Goal: Navigation & Orientation: Locate item on page

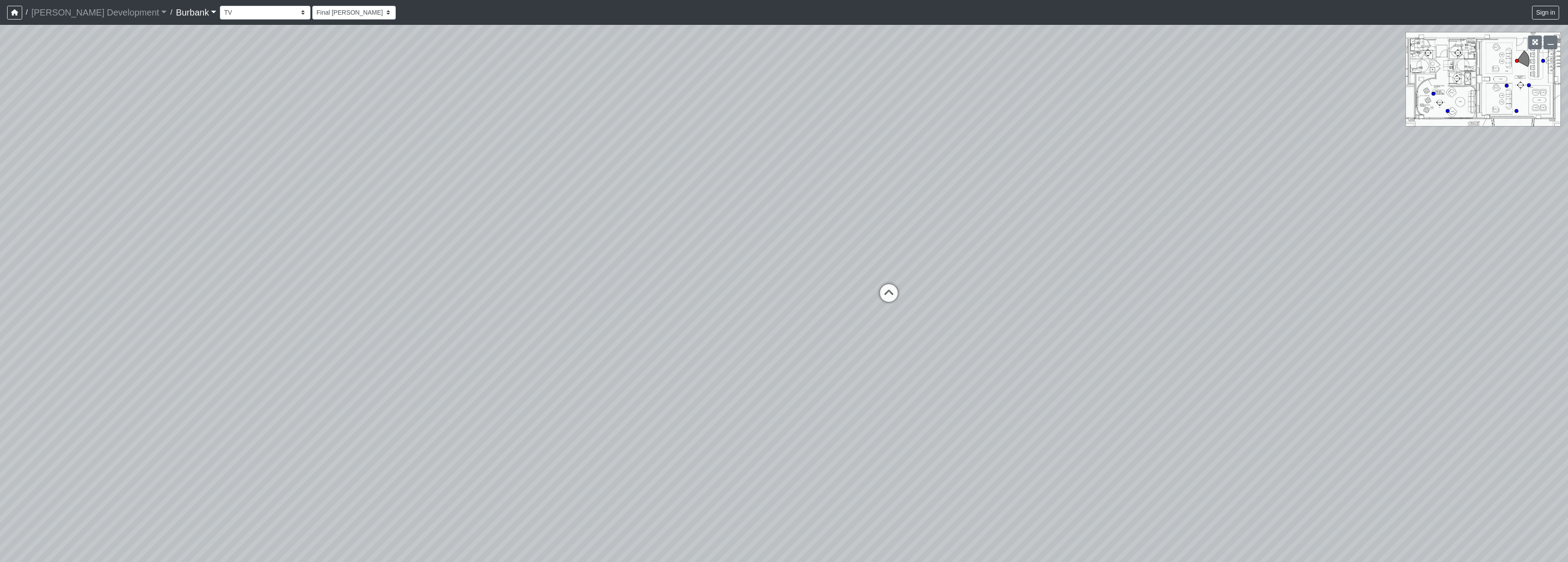
select select "qDsJxgj1MK6rxco6AUhagE"
drag, startPoint x: 1069, startPoint y: 346, endPoint x: 777, endPoint y: 306, distance: 294.7
click at [804, 283] on div "Loading... Seating Loading... Table Loading... Counter" at bounding box center [784, 293] width 1568 height 537
drag, startPoint x: 702, startPoint y: 337, endPoint x: 718, endPoint y: 384, distance: 49.6
click at [718, 384] on div "Loading... Seating Loading... Table Loading... Counter" at bounding box center [784, 293] width 1568 height 537
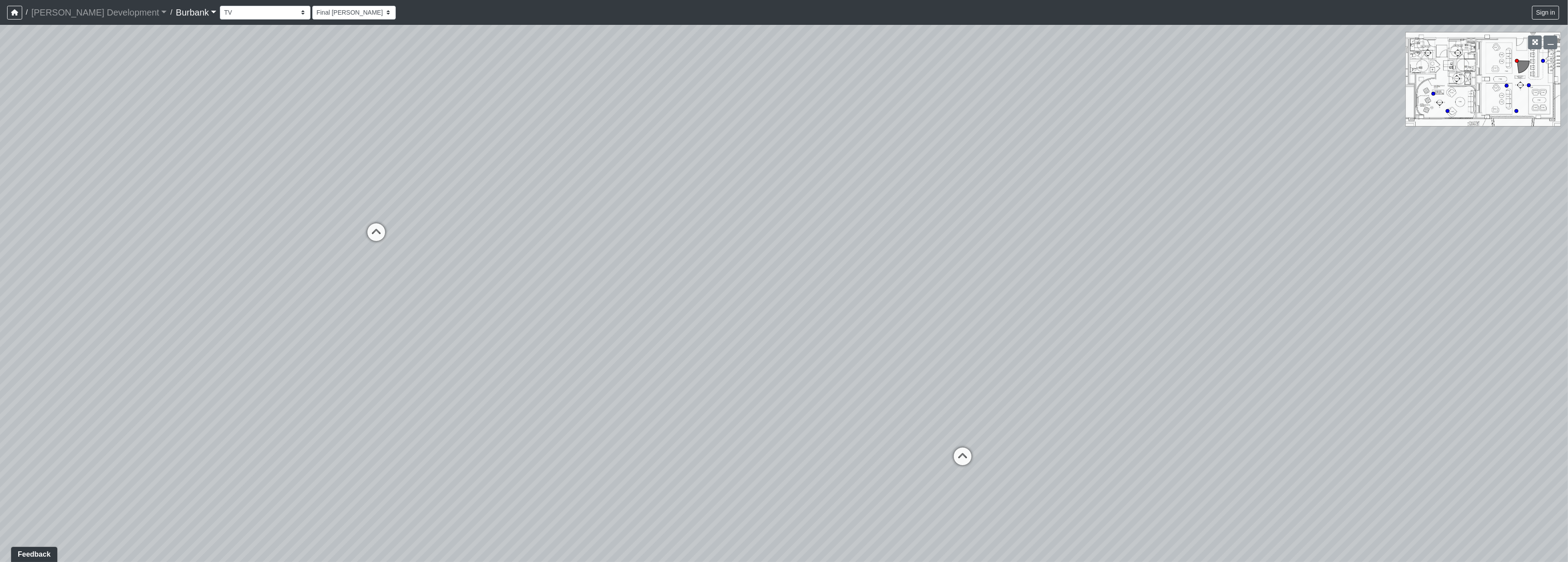
drag, startPoint x: 959, startPoint y: 364, endPoint x: 610, endPoint y: 305, distance: 354.0
click at [610, 305] on div "Loading... Seating Loading... Table Loading... Counter" at bounding box center [784, 293] width 1568 height 537
drag, startPoint x: 970, startPoint y: 249, endPoint x: 518, endPoint y: 269, distance: 452.4
click at [429, 291] on div "Loading... Seating Loading... Table Loading... Counter" at bounding box center [784, 293] width 1568 height 537
drag, startPoint x: 906, startPoint y: 345, endPoint x: 863, endPoint y: 337, distance: 43.7
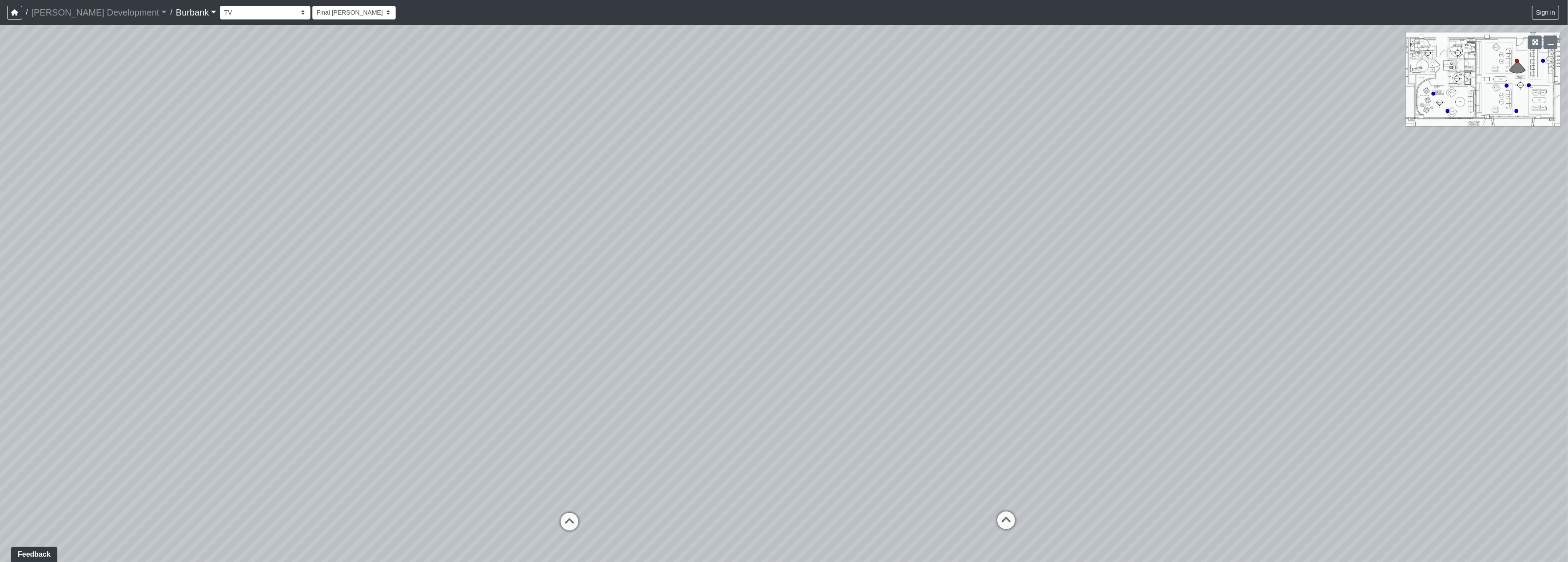
click at [894, 361] on div "Loading... Seating Loading... Table Loading... Counter" at bounding box center [784, 293] width 1568 height 537
drag, startPoint x: 889, startPoint y: 242, endPoint x: 541, endPoint y: 181, distance: 353.3
click at [543, 181] on div "Loading... Seating Loading... Table Loading... Counter" at bounding box center [784, 293] width 1568 height 537
drag, startPoint x: 1143, startPoint y: 280, endPoint x: 584, endPoint y: 191, distance: 566.0
click at [584, 191] on div "Loading... Seating Loading... Table Loading... Counter" at bounding box center [784, 293] width 1568 height 537
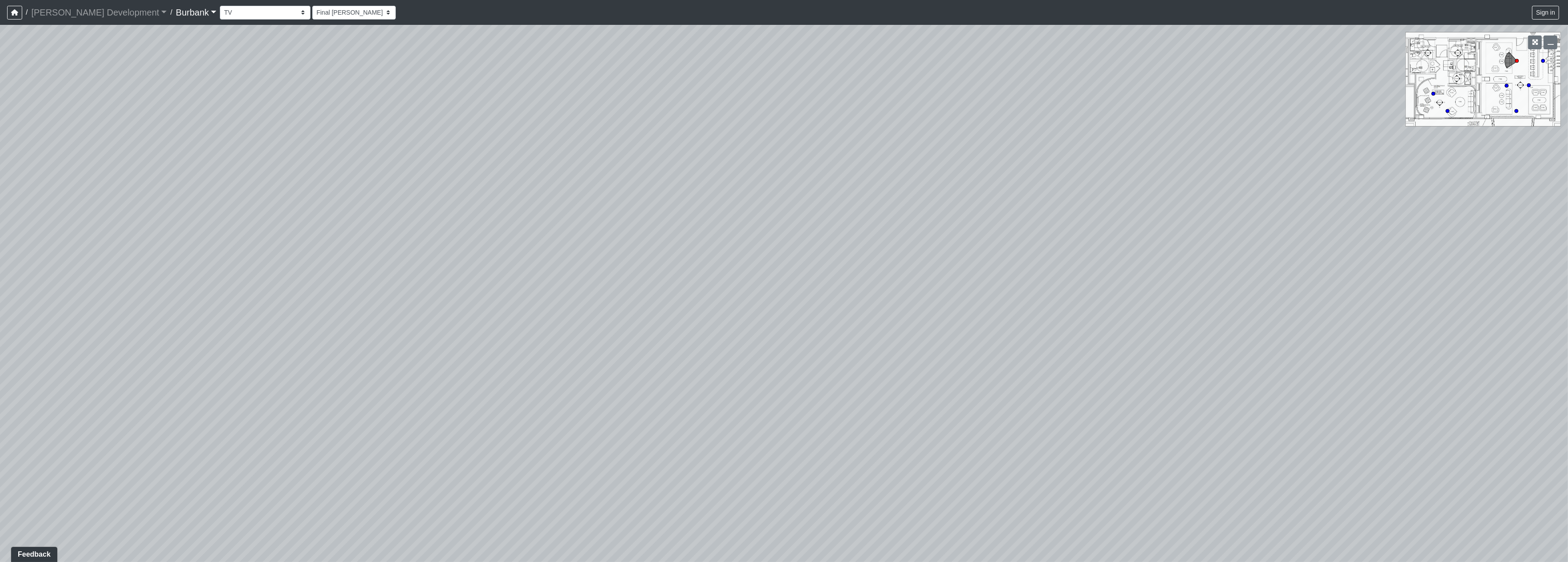
drag, startPoint x: 908, startPoint y: 298, endPoint x: 594, endPoint y: 255, distance: 316.9
click at [599, 261] on div "Loading... Seating Loading... Table Loading... Counter" at bounding box center [784, 293] width 1568 height 537
drag, startPoint x: 639, startPoint y: 308, endPoint x: 481, endPoint y: 301, distance: 158.2
click at [589, 366] on div "Loading... Seating Loading... Table Loading... Counter" at bounding box center [784, 293] width 1568 height 537
